Goal: Information Seeking & Learning: Learn about a topic

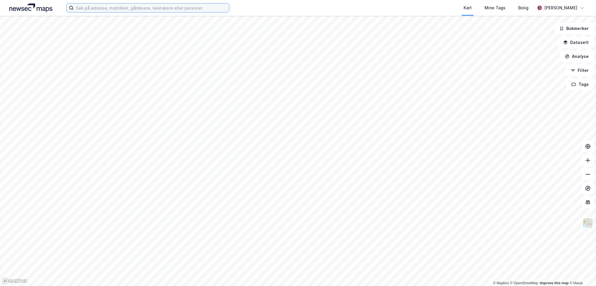
click at [152, 5] on input at bounding box center [151, 7] width 155 height 9
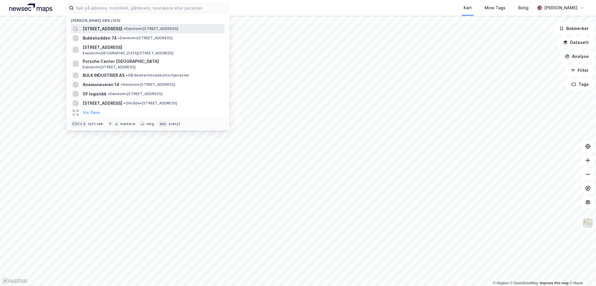
click at [141, 26] on span "• Eiendom • [STREET_ADDRESS]" at bounding box center [150, 28] width 55 height 5
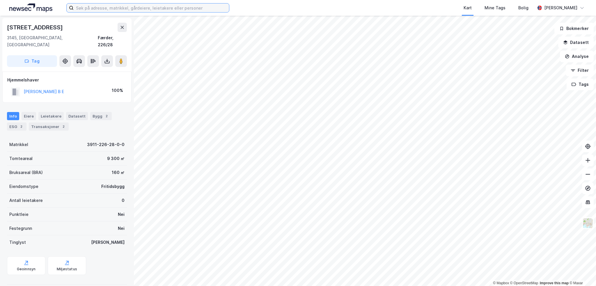
click at [150, 7] on input at bounding box center [151, 7] width 155 height 9
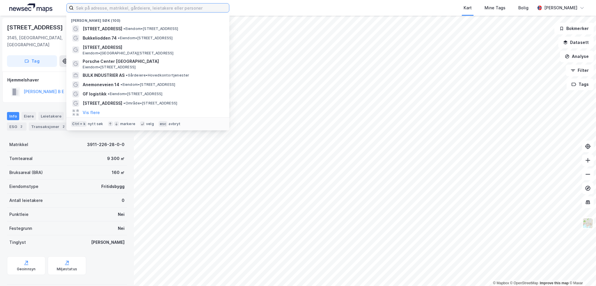
paste input "Bukkeliodden 74"
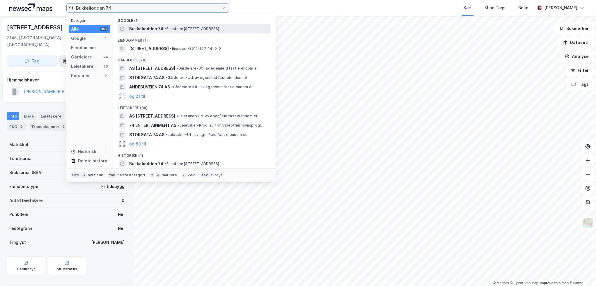
type input "Bukkeliodden 74"
click at [152, 28] on span "Bukkeliodden 74" at bounding box center [146, 28] width 34 height 7
